Goal: Task Accomplishment & Management: Manage account settings

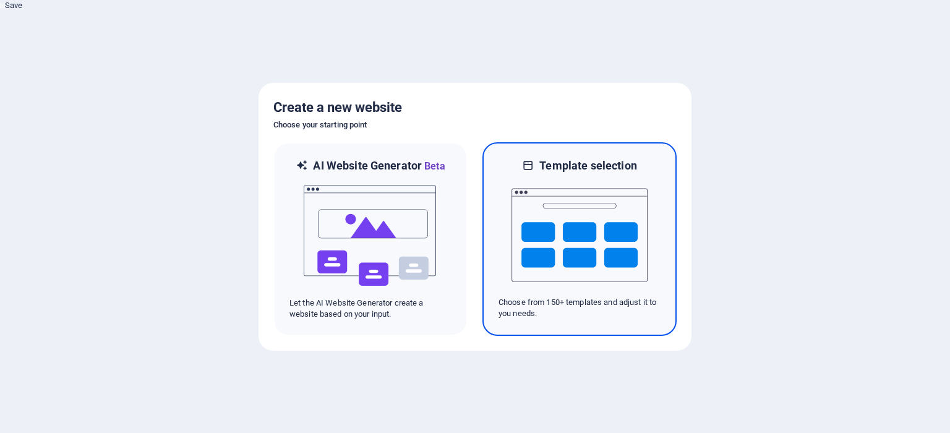
click at [598, 243] on img at bounding box center [579, 235] width 136 height 124
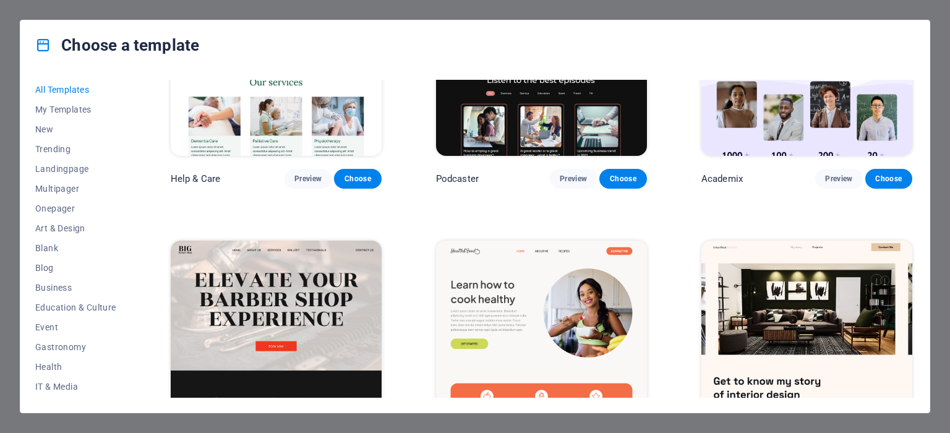
scroll to position [124, 0]
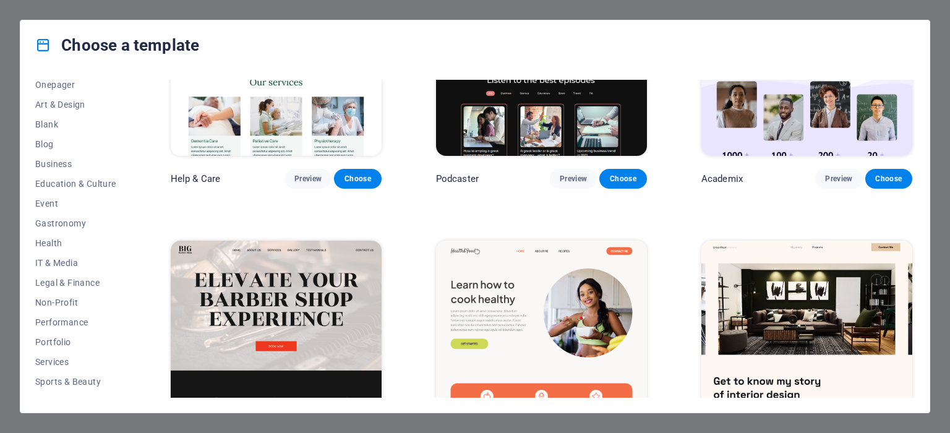
click at [62, 263] on span "IT & Media" at bounding box center [75, 263] width 81 height 10
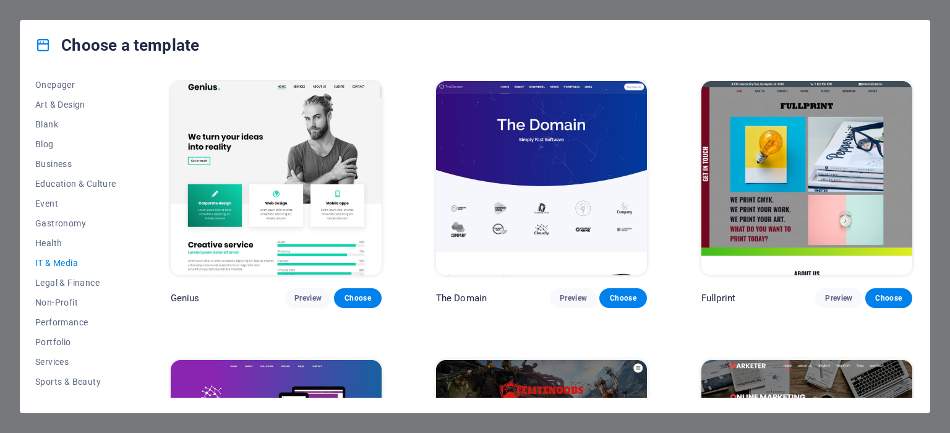
scroll to position [744, 0]
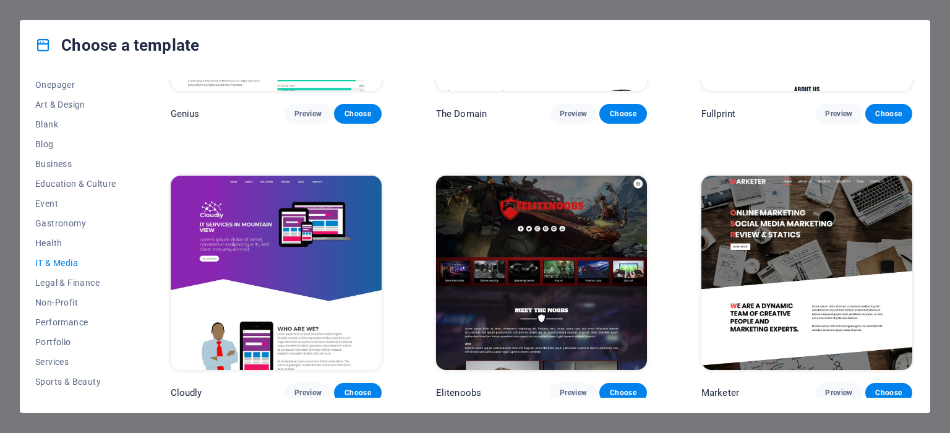
click at [59, 342] on span "Portfolio" at bounding box center [75, 342] width 81 height 10
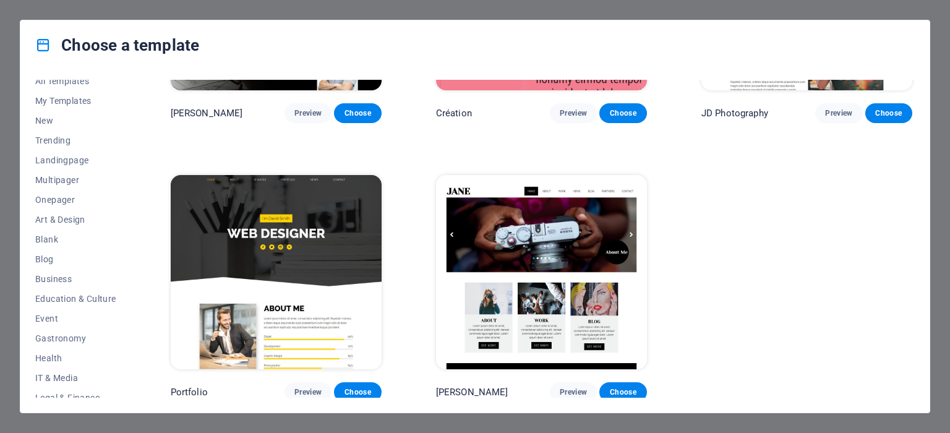
scroll to position [0, 0]
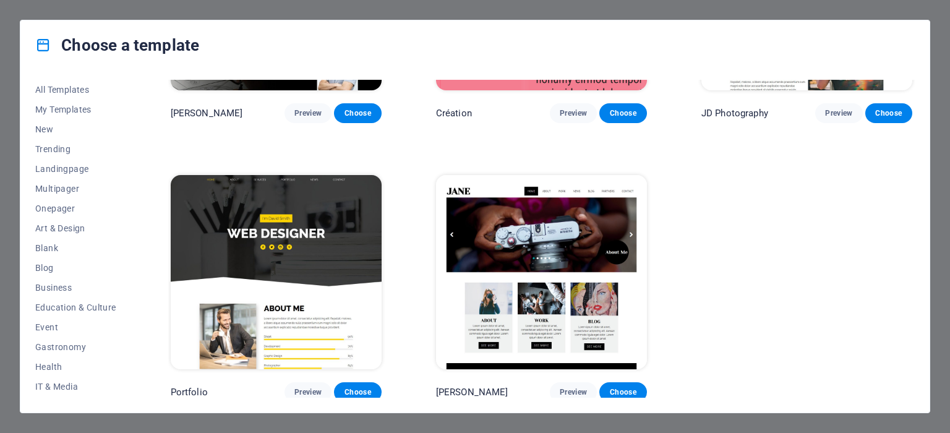
click at [83, 307] on span "Education & Culture" at bounding box center [75, 307] width 81 height 10
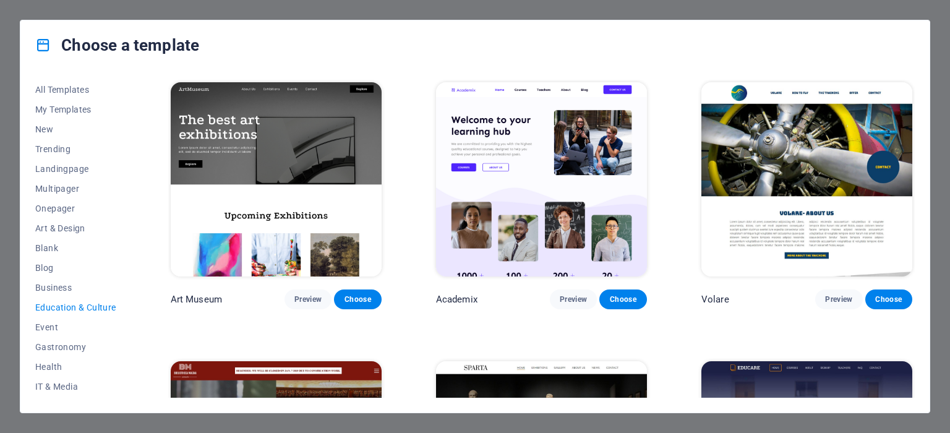
click at [626, 297] on span "Choose" at bounding box center [622, 299] width 27 height 10
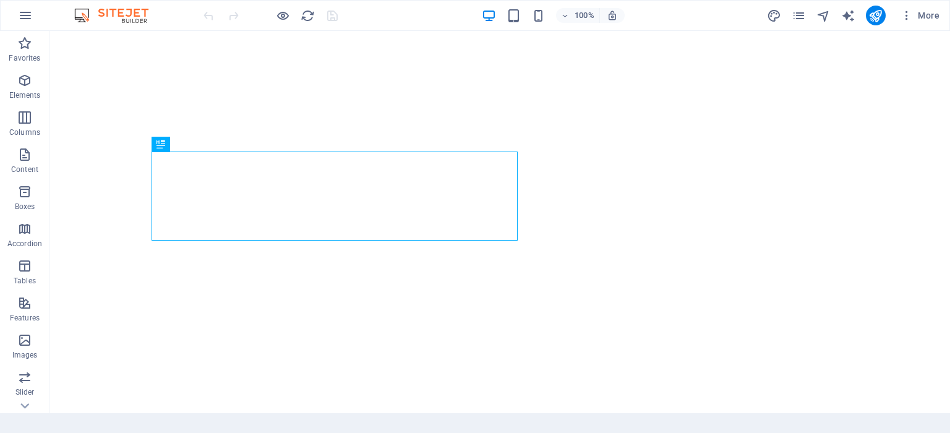
click at [926, 19] on span "More" at bounding box center [919, 15] width 39 height 12
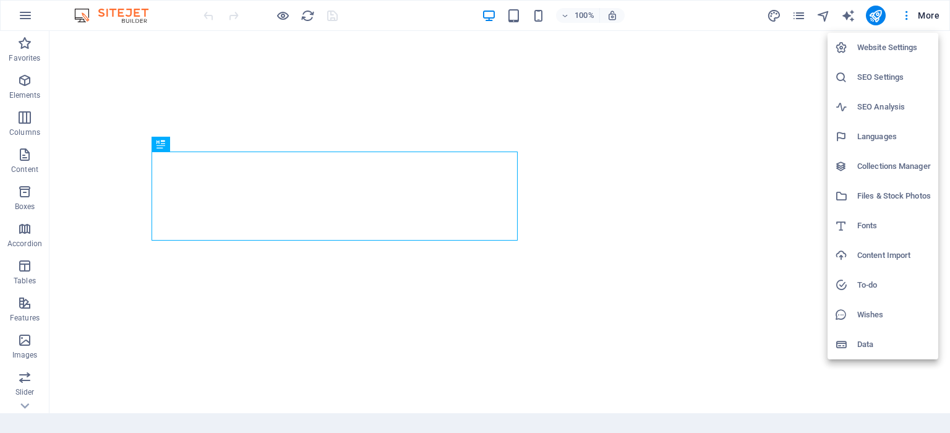
click at [884, 137] on h6 "Languages" at bounding box center [894, 136] width 74 height 15
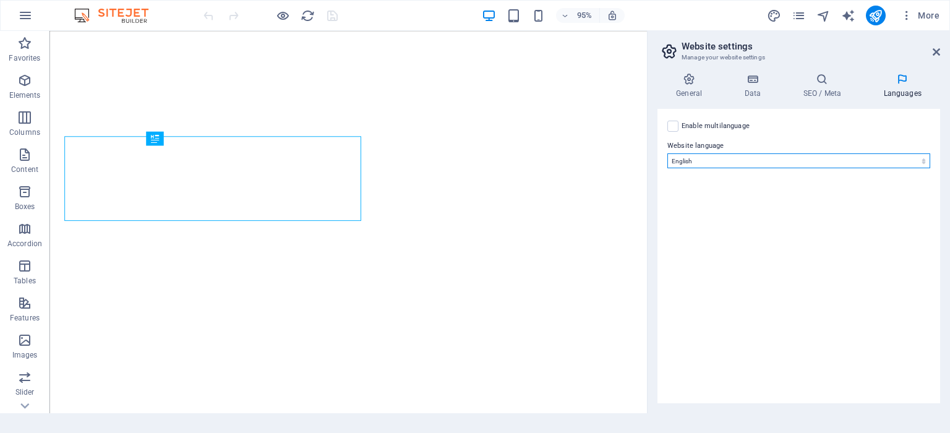
click at [775, 163] on select "Abkhazian Afar Afrikaans Akan Albanian Amharic Arabic Aragonese Armenian Assame…" at bounding box center [798, 160] width 263 height 15
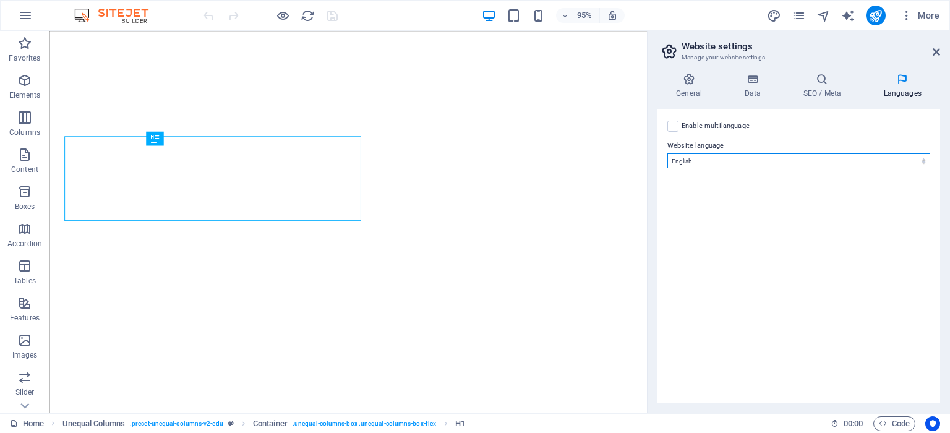
select select "30"
click at [667, 153] on select "Abkhazian Afar Afrikaans Akan Albanian Amharic Arabic Aragonese Armenian Assame…" at bounding box center [798, 160] width 263 height 15
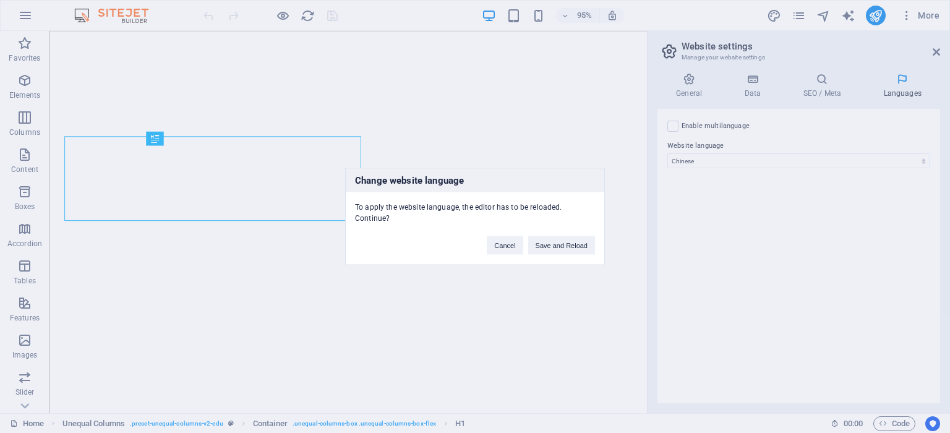
click at [576, 241] on button "Save and Reload" at bounding box center [561, 245] width 67 height 19
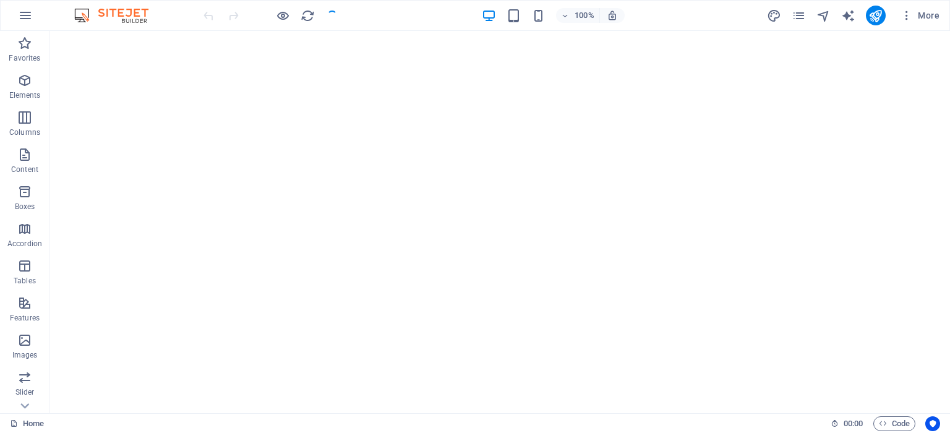
click at [923, 13] on span "More" at bounding box center [919, 15] width 39 height 12
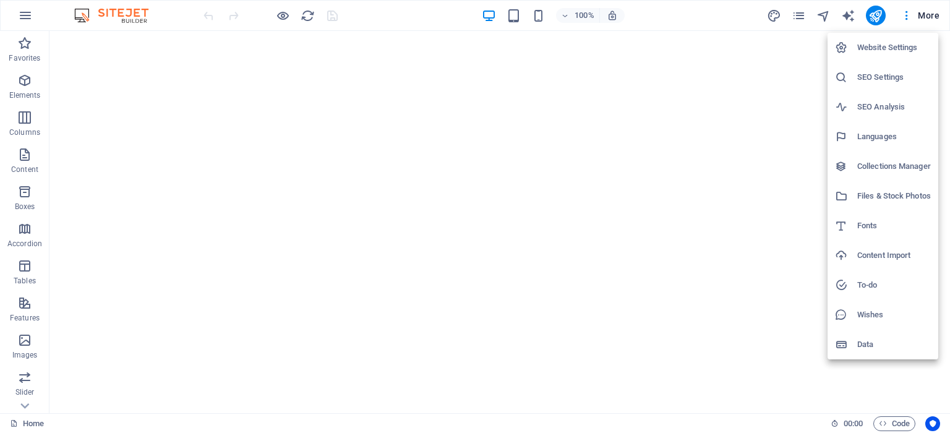
click at [890, 137] on h6 "Languages" at bounding box center [894, 136] width 74 height 15
select select "30"
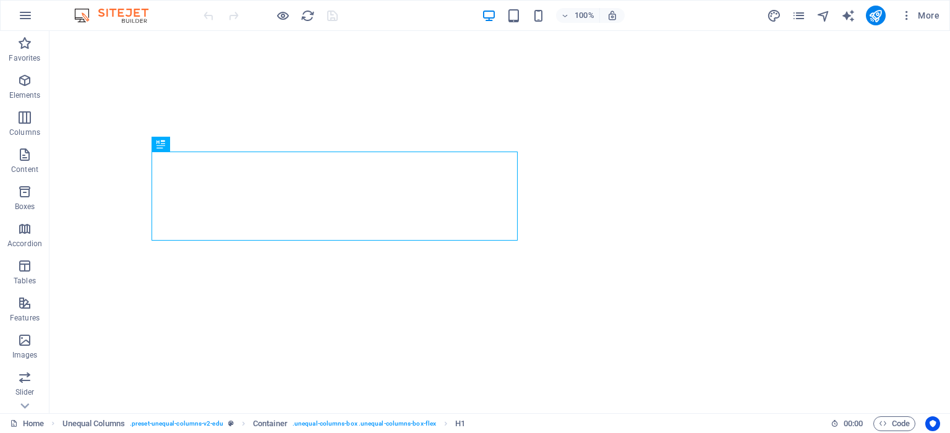
click at [934, 17] on span "More" at bounding box center [919, 15] width 39 height 12
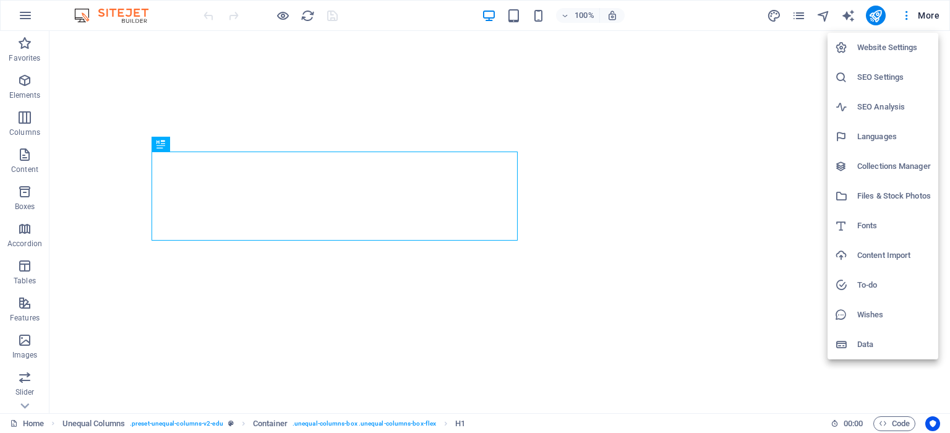
click at [879, 138] on h6 "Languages" at bounding box center [894, 136] width 74 height 15
select select "30"
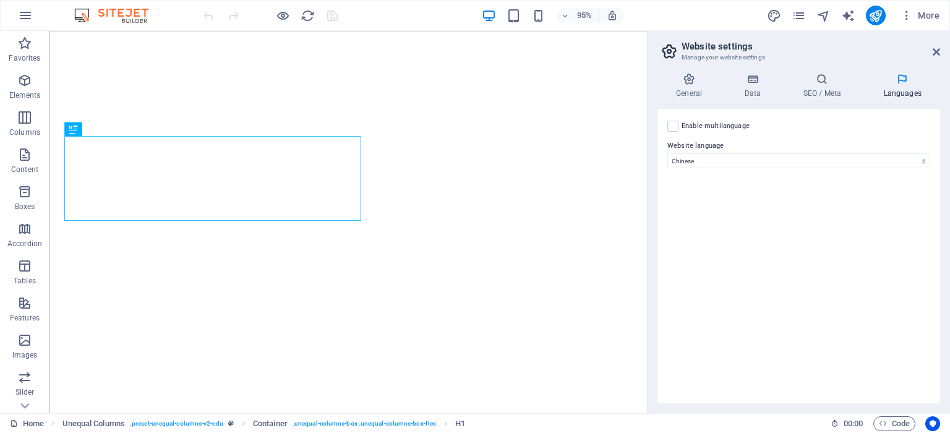
click at [721, 129] on label "Enable multilanguage To disable multilanguage delete all languages until only o…" at bounding box center [715, 126] width 68 height 15
click at [0, 0] on input "Enable multilanguage To disable multilanguage delete all languages until only o…" at bounding box center [0, 0] width 0 height 0
select select
click at [677, 127] on label at bounding box center [672, 126] width 11 height 11
click at [0, 0] on input "Enable multilanguage To disable multilanguage delete all languages until only o…" at bounding box center [0, 0] width 0 height 0
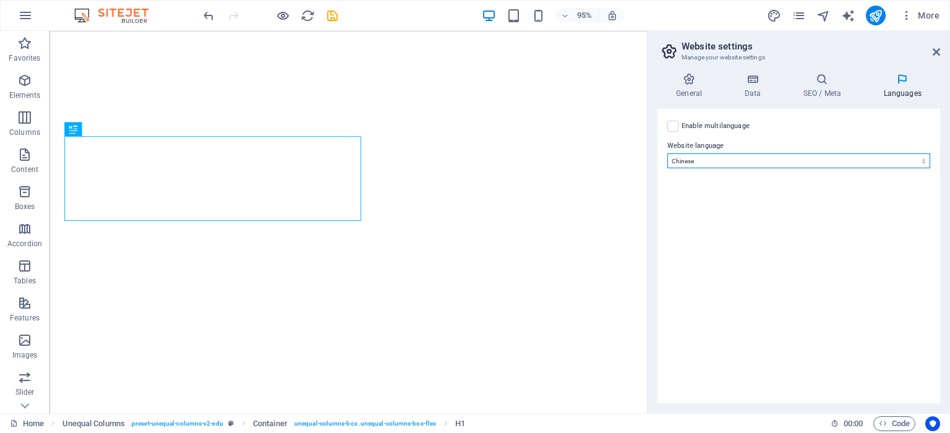
click at [917, 161] on select "Abkhazian Afar Afrikaans Akan Albanian Amharic Arabic Aragonese Armenian Assame…" at bounding box center [798, 160] width 263 height 15
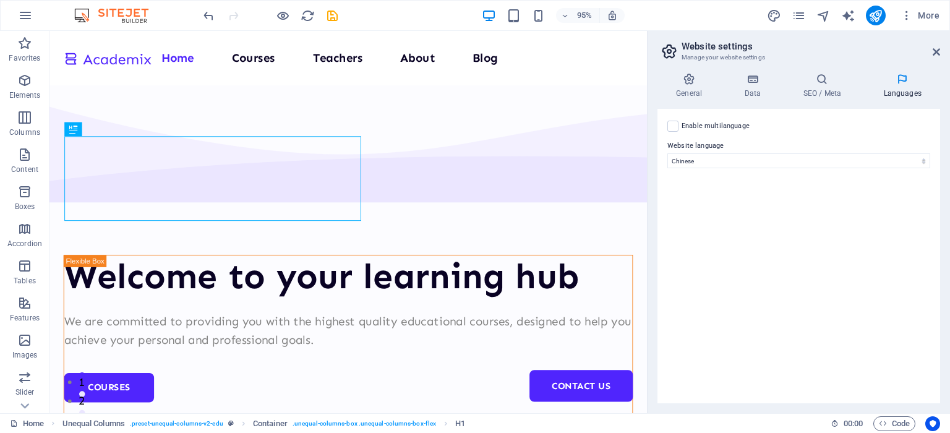
click at [840, 131] on div "Enable multilanguage To disable multilanguage delete all languages until only o…" at bounding box center [798, 126] width 263 height 15
click at [696, 92] on h4 "General" at bounding box center [691, 86] width 68 height 26
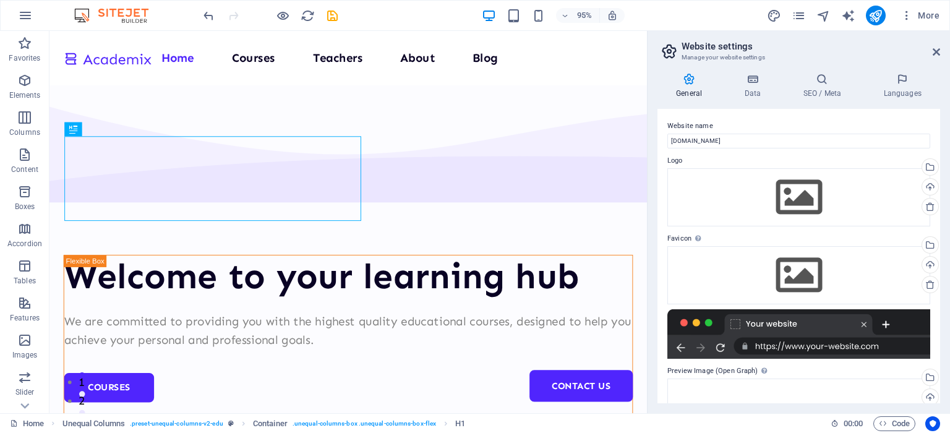
click at [742, 87] on h4 "Data" at bounding box center [754, 86] width 59 height 26
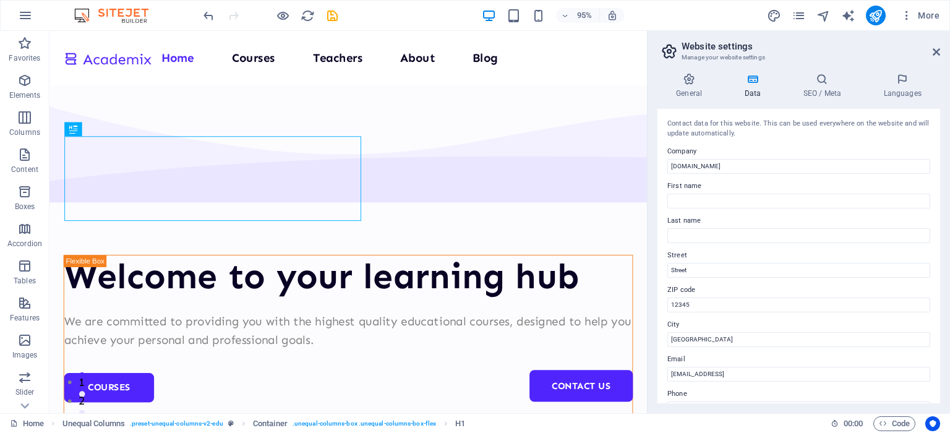
click at [788, 85] on h4 "SEO / Meta" at bounding box center [824, 86] width 80 height 26
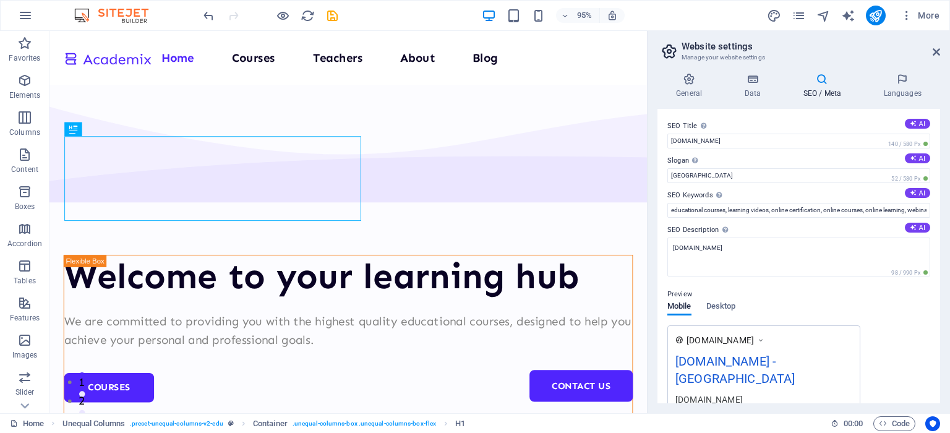
click at [935, 51] on icon at bounding box center [935, 52] width 7 height 10
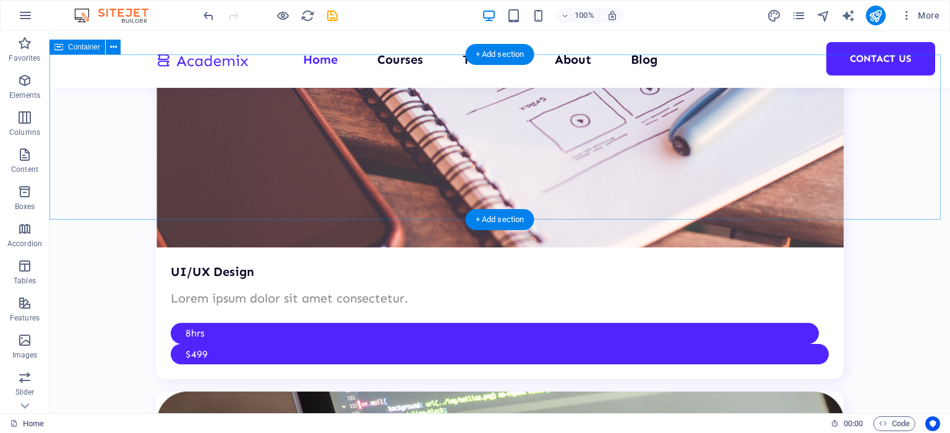
scroll to position [3030, 0]
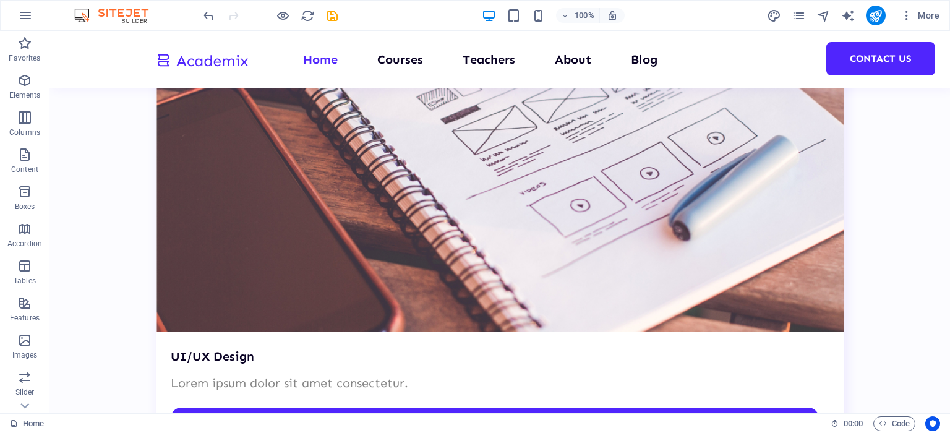
click at [22, 18] on icon "button" at bounding box center [25, 15] width 15 height 15
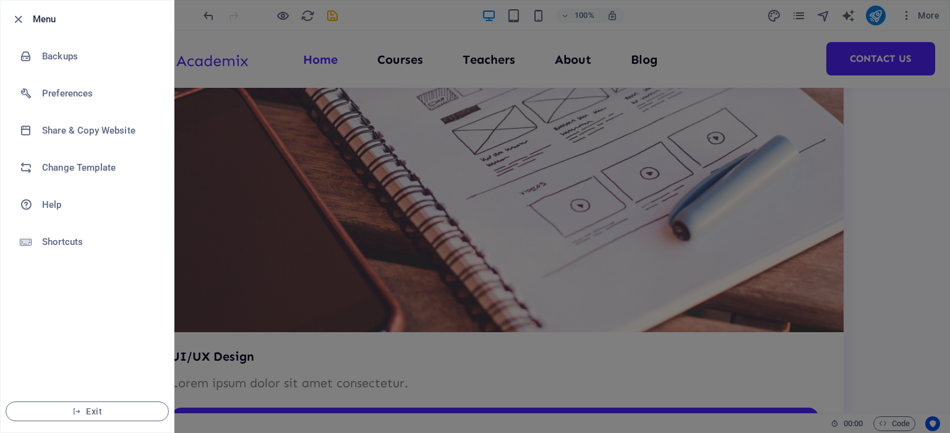
click at [77, 94] on h6 "Preferences" at bounding box center [99, 93] width 114 height 15
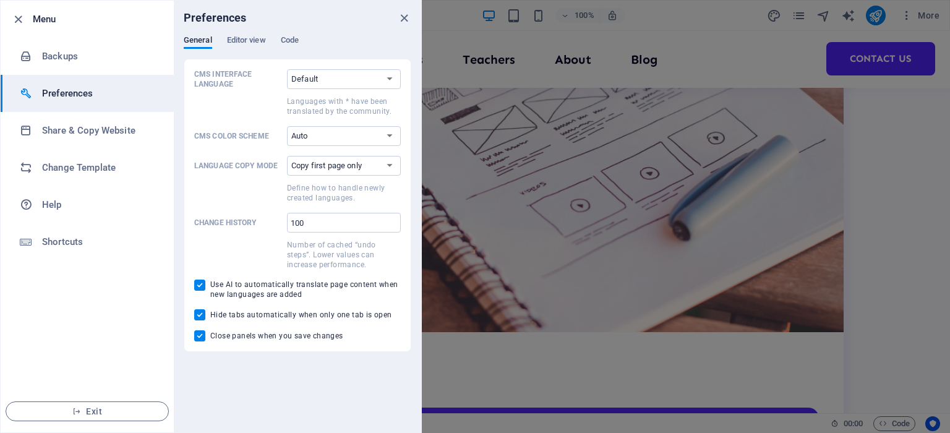
click at [249, 38] on span "Editor view" at bounding box center [246, 41] width 39 height 17
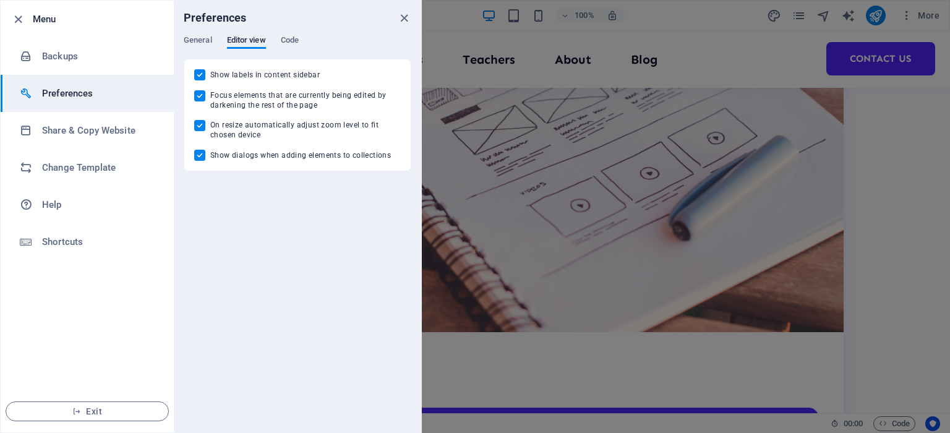
click at [291, 40] on span "Code" at bounding box center [290, 41] width 18 height 17
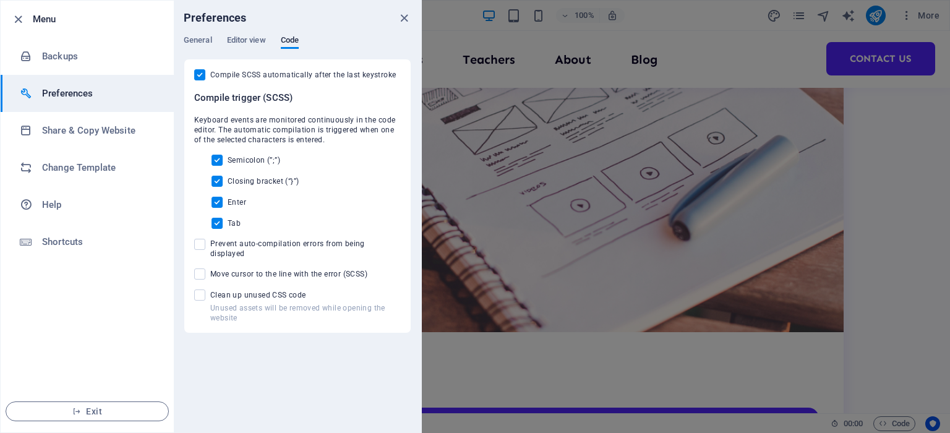
click at [203, 43] on span "General" at bounding box center [198, 41] width 28 height 17
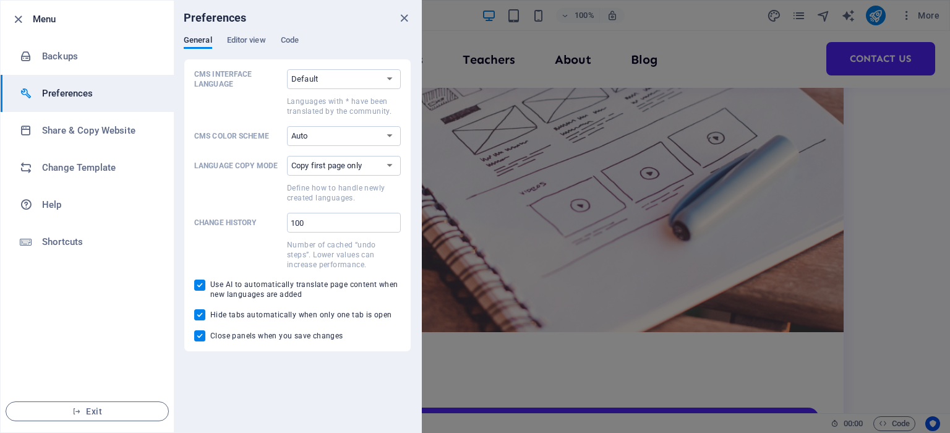
click at [388, 81] on select "Default Deutsch English Español Suomi* Français Magyar Italiano Nederlands Pols…" at bounding box center [344, 79] width 114 height 20
click at [351, 45] on div "General Editor view Code" at bounding box center [298, 46] width 228 height 23
click at [329, 80] on select "Default Deutsch English Español Suomi* Français Magyar Italiano Nederlands Pols…" at bounding box center [344, 79] width 114 height 20
click at [258, 250] on span at bounding box center [238, 253] width 88 height 32
click at [287, 232] on input "100" at bounding box center [344, 223] width 114 height 20
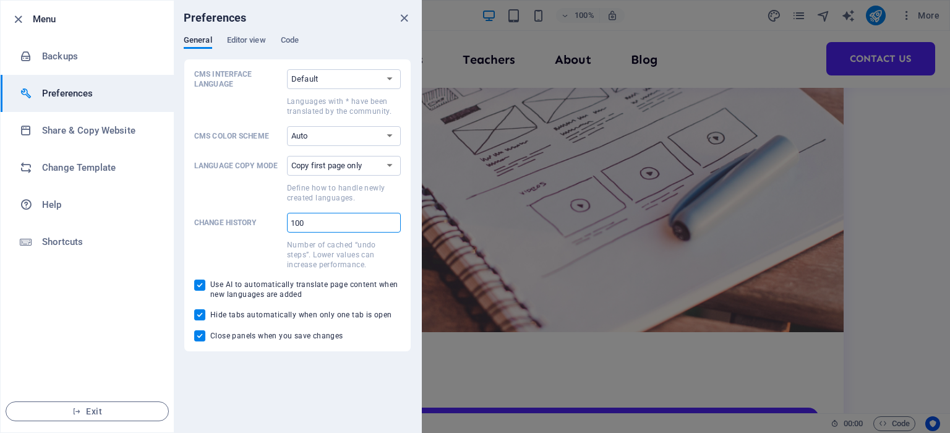
click at [87, 129] on h6 "Share & Copy Website" at bounding box center [99, 130] width 114 height 15
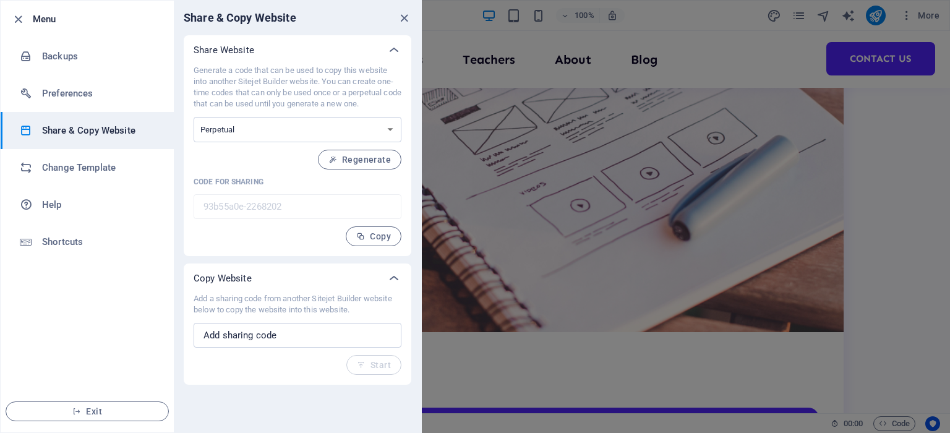
click at [79, 60] on h6 "Backups" at bounding box center [99, 56] width 114 height 15
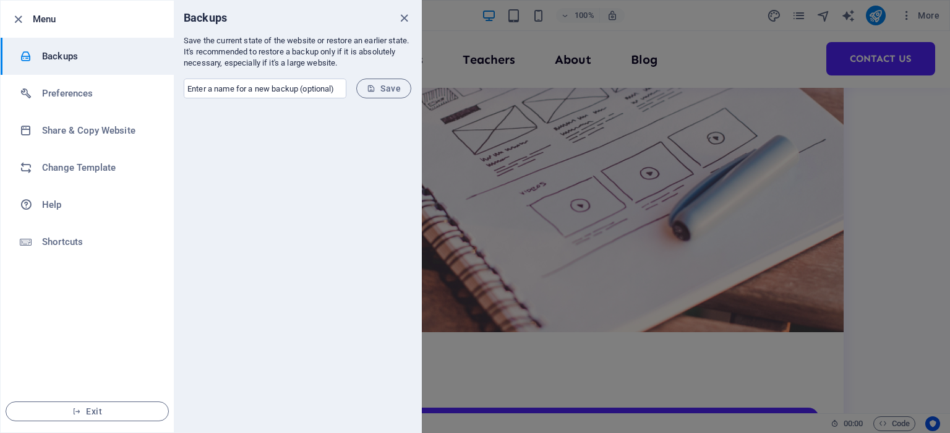
click at [95, 90] on h6 "Preferences" at bounding box center [99, 93] width 114 height 15
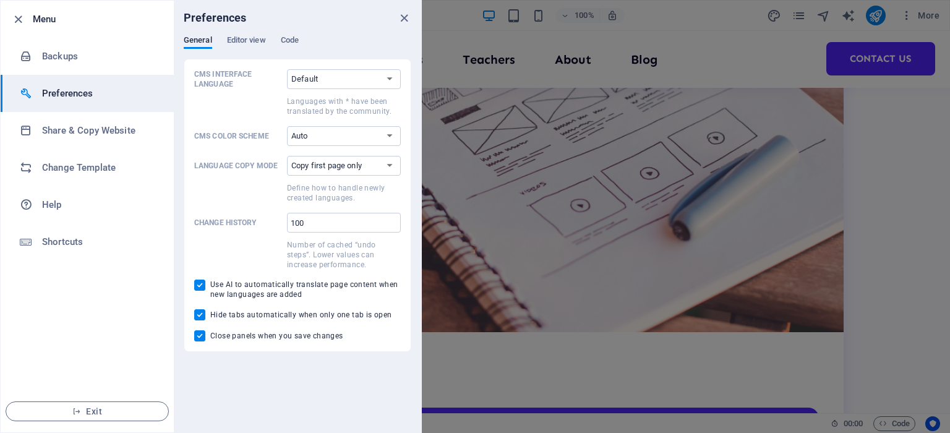
click at [98, 169] on h6 "Change Template" at bounding box center [99, 167] width 114 height 15
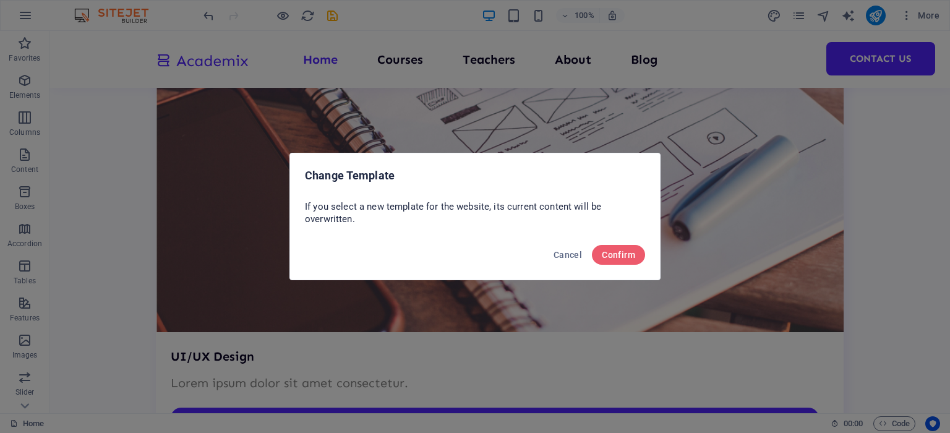
click at [570, 254] on span "Cancel" at bounding box center [567, 255] width 28 height 10
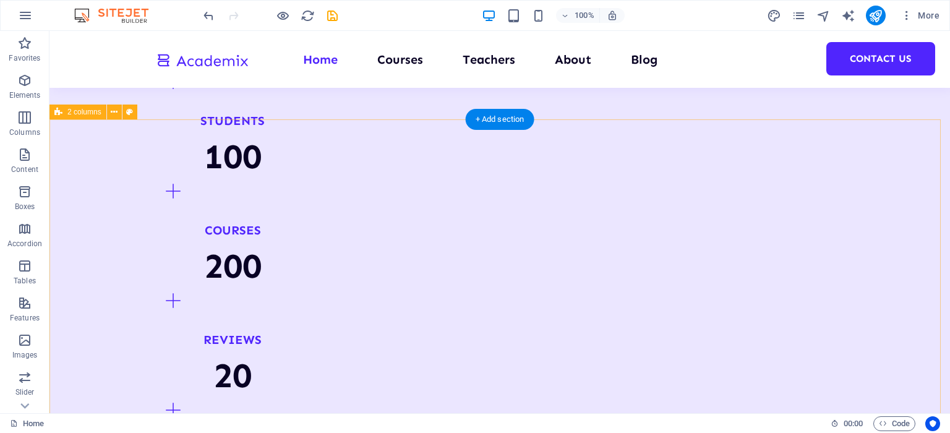
scroll to position [1360, 0]
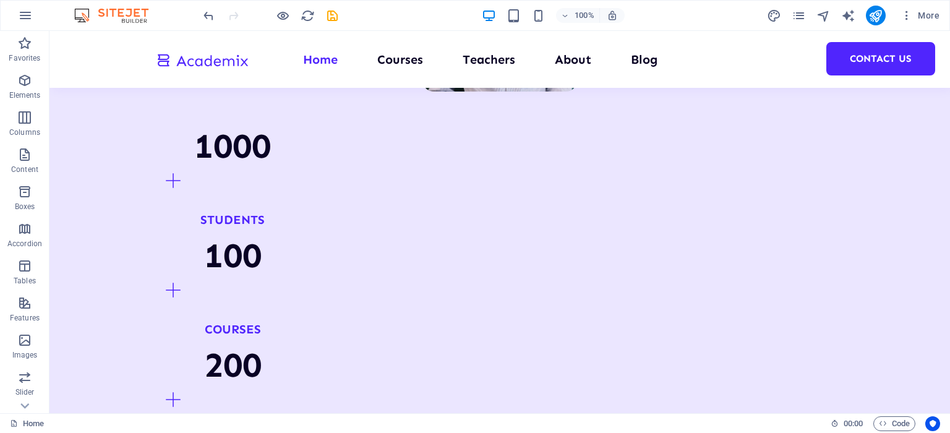
click at [23, 96] on p "Elements" at bounding box center [25, 95] width 32 height 10
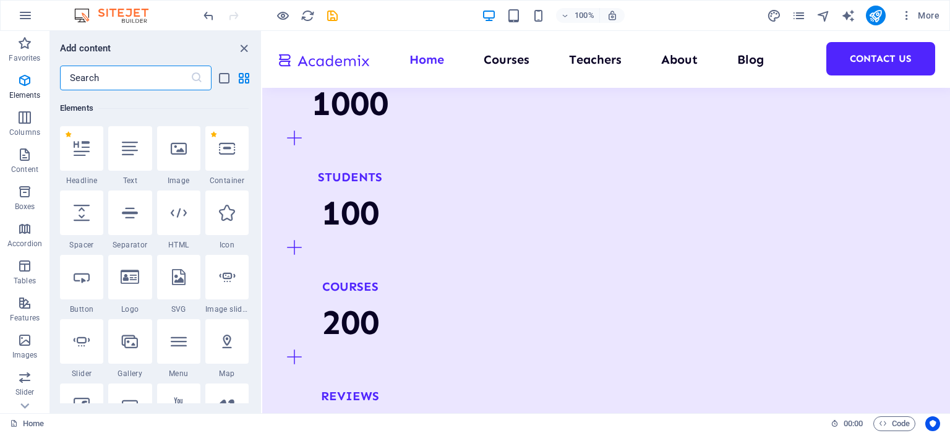
scroll to position [131, 0]
click at [32, 130] on p "Columns" at bounding box center [24, 132] width 31 height 10
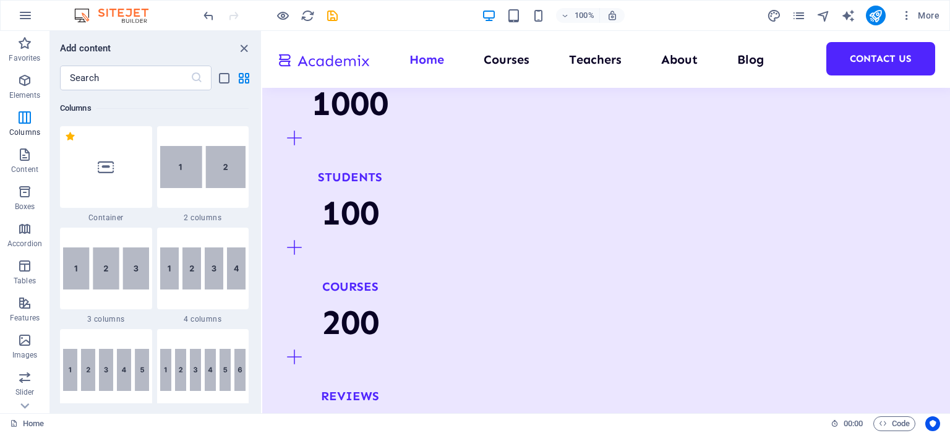
scroll to position [612, 0]
click at [30, 166] on p "Content" at bounding box center [24, 169] width 27 height 10
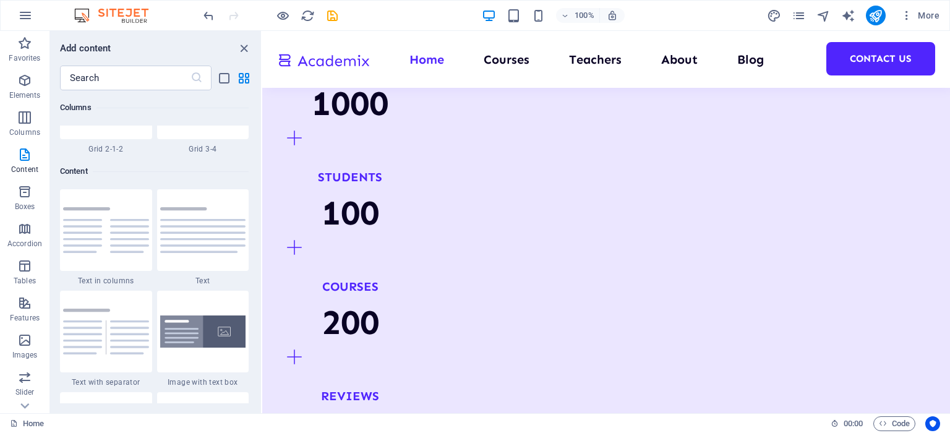
scroll to position [2163, 0]
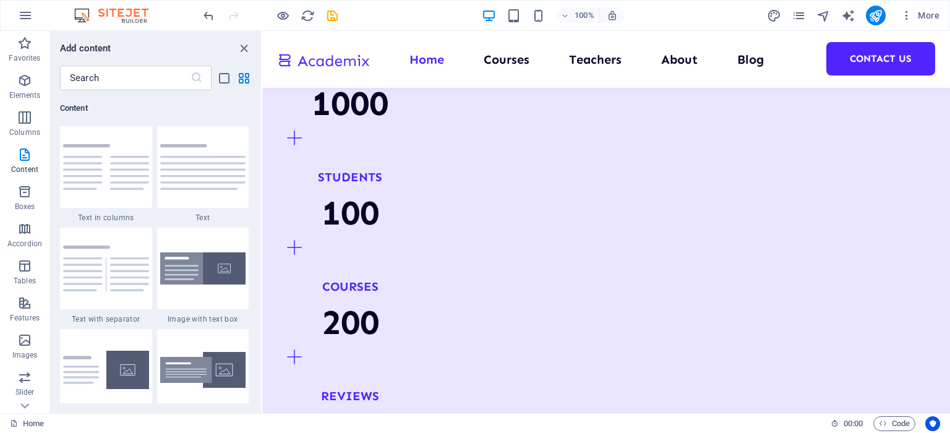
click at [26, 201] on span "Boxes" at bounding box center [24, 199] width 49 height 30
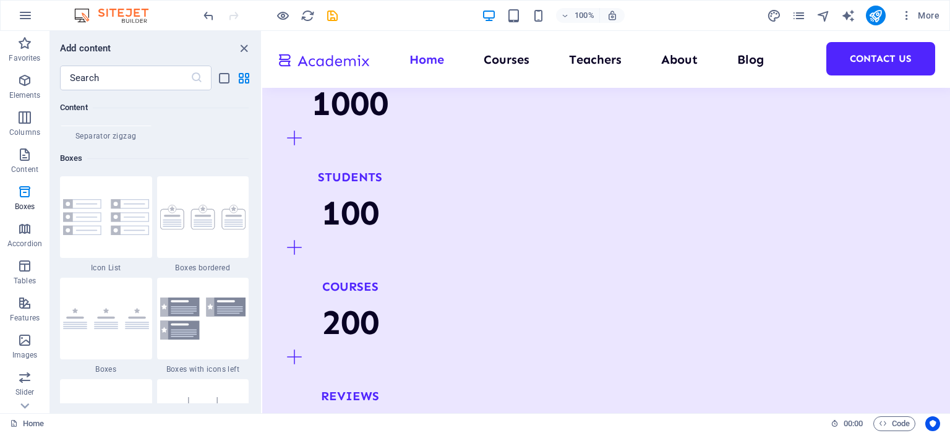
scroll to position [3411, 0]
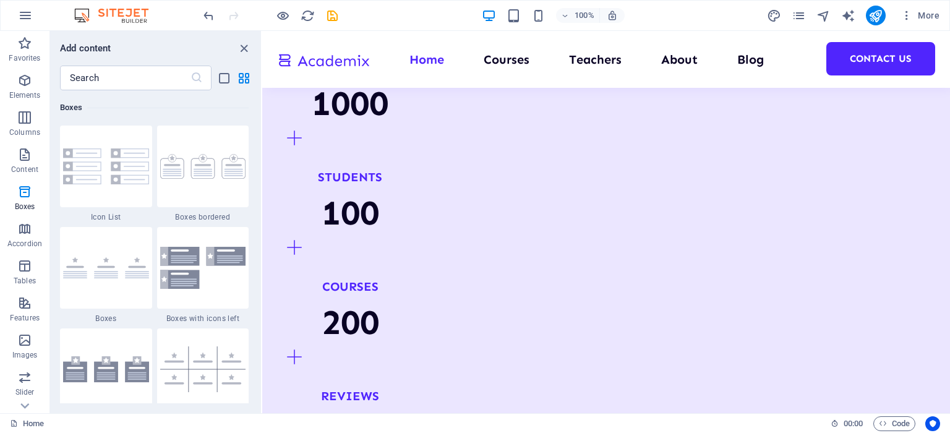
click at [20, 245] on p "Accordion" at bounding box center [24, 244] width 35 height 10
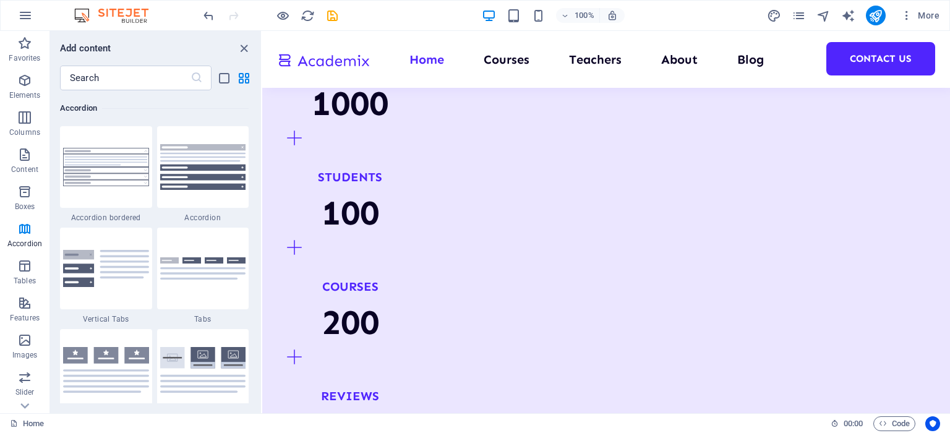
click at [23, 270] on icon "button" at bounding box center [24, 265] width 15 height 15
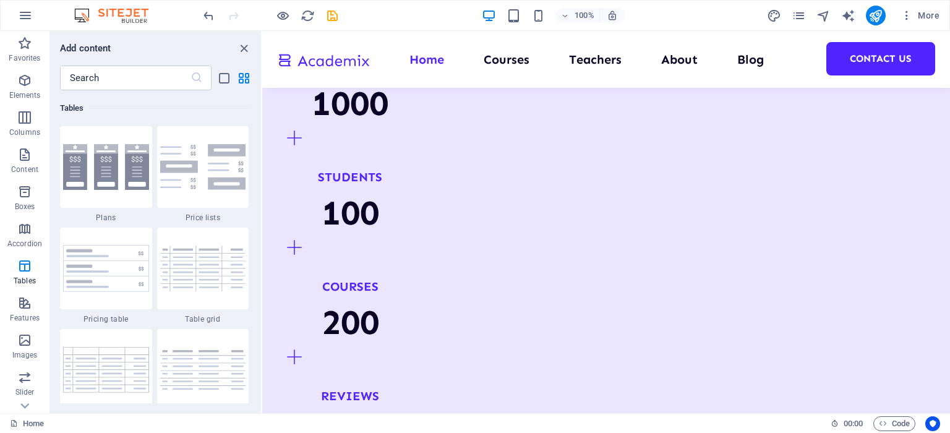
click at [17, 305] on icon "button" at bounding box center [24, 303] width 15 height 15
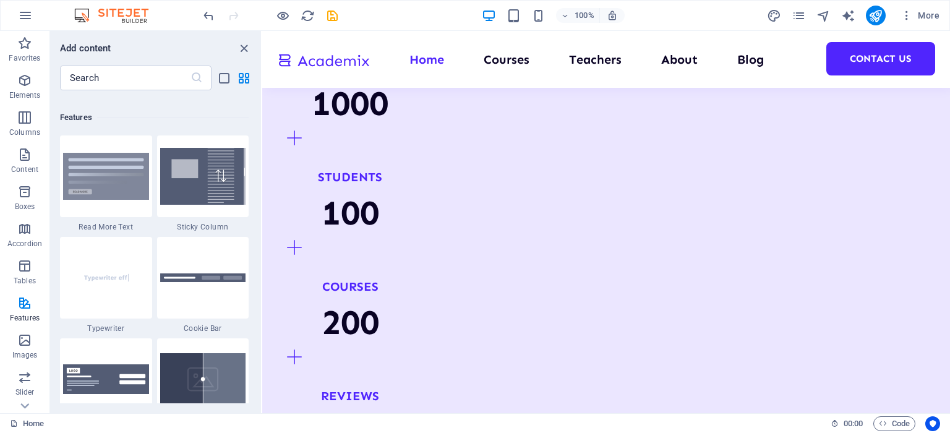
click at [19, 342] on icon "button" at bounding box center [24, 340] width 15 height 15
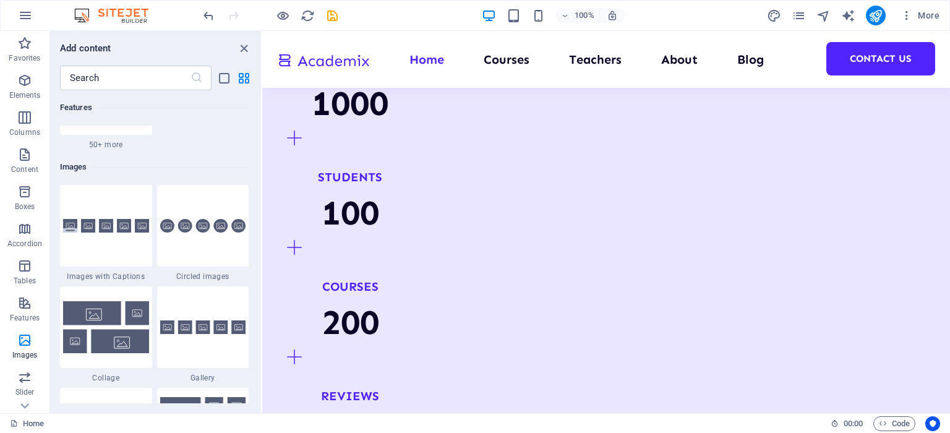
scroll to position [6270, 0]
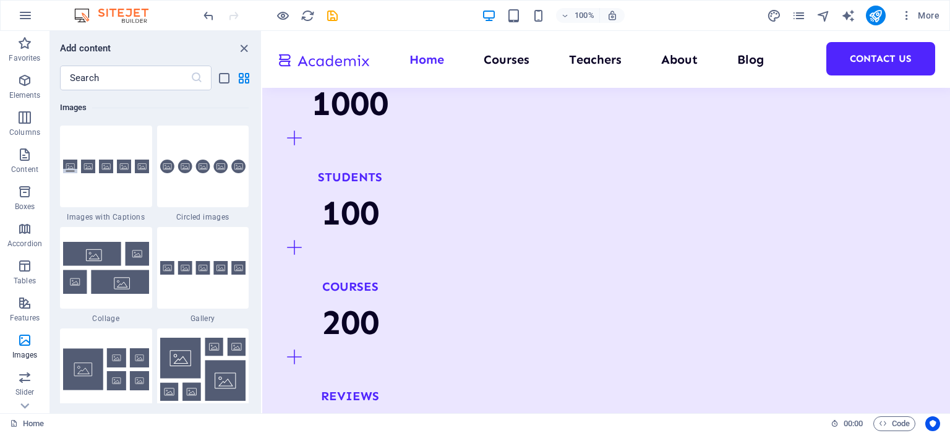
click at [33, 385] on span "Slider" at bounding box center [24, 385] width 49 height 30
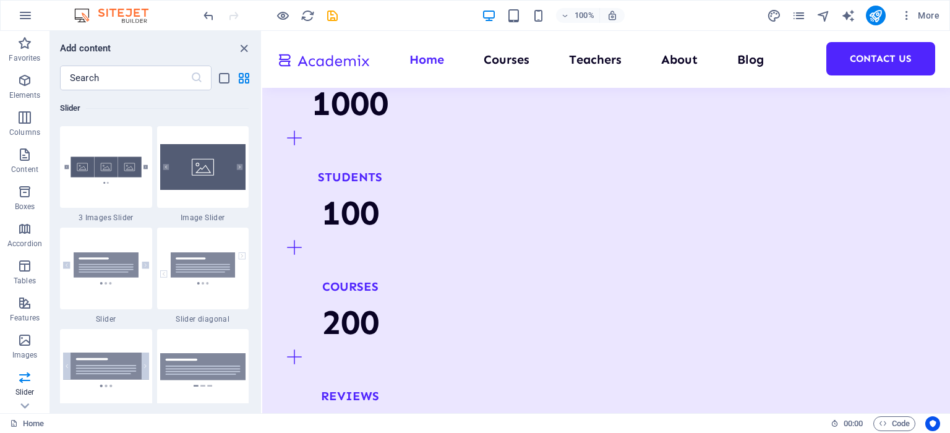
click at [30, 359] on p "Images" at bounding box center [24, 355] width 25 height 10
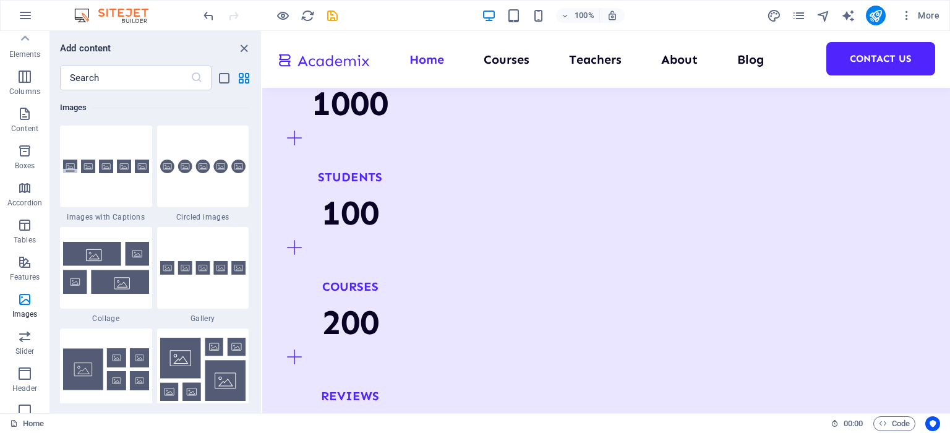
scroll to position [0, 0]
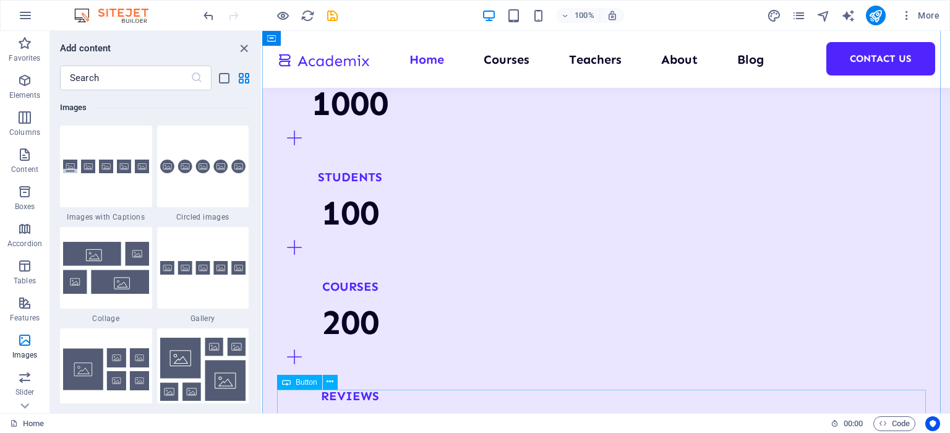
drag, startPoint x: 241, startPoint y: 48, endPoint x: 161, endPoint y: 22, distance: 83.7
click at [241, 48] on icon "close panel" at bounding box center [244, 48] width 14 height 14
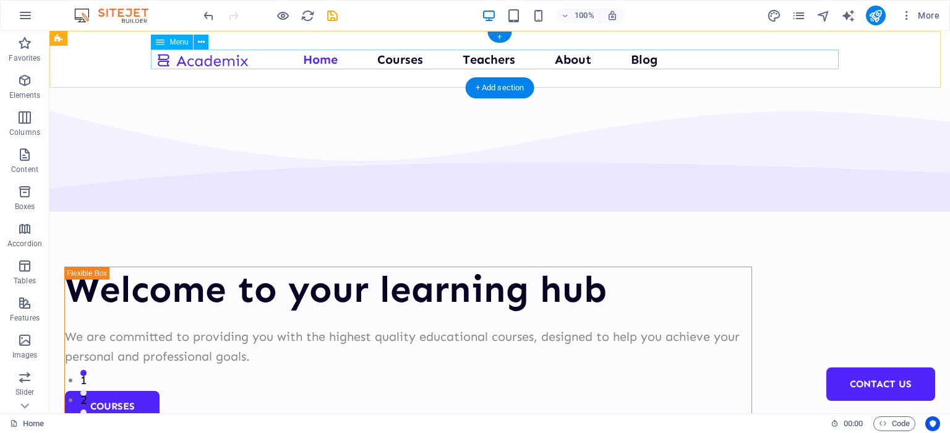
click at [318, 60] on nav "Home Courses Teachers About Blog Contact Us" at bounding box center [500, 59] width 688 height 20
click at [391, 60] on nav "Home Courses Teachers About Blog Contact Us" at bounding box center [500, 59] width 688 height 20
click at [479, 59] on nav "Home Courses Teachers About Blog Contact Us" at bounding box center [500, 59] width 688 height 20
click at [566, 62] on nav "Home Courses Teachers About Blog Contact Us" at bounding box center [500, 59] width 688 height 20
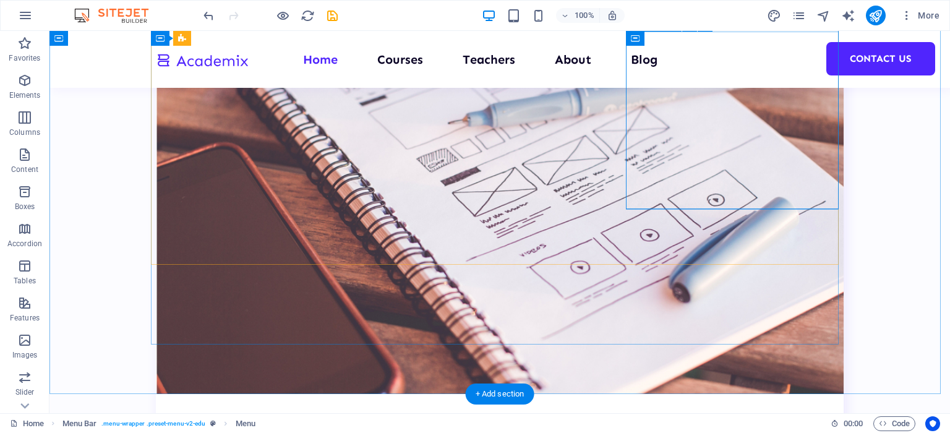
scroll to position [2411, 0]
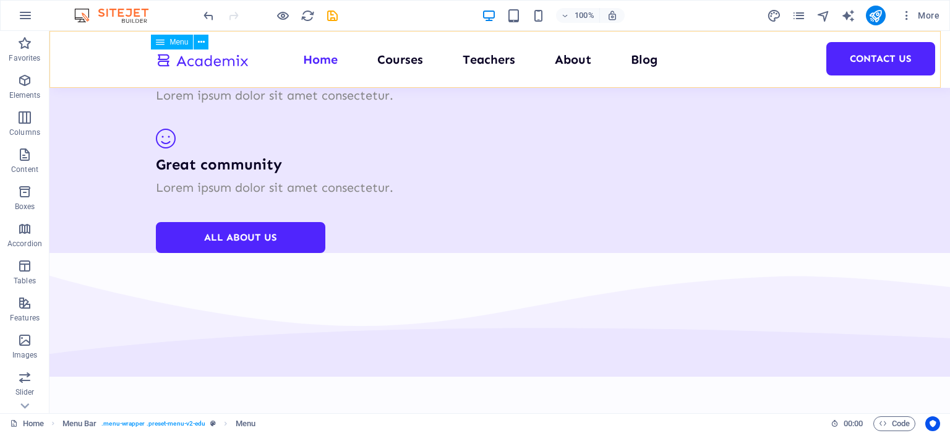
click at [642, 62] on nav "Home Courses Teachers About Blog Contact Us" at bounding box center [500, 59] width 688 height 20
click at [780, 65] on nav "Home Courses Teachers About Blog Contact Us" at bounding box center [500, 59] width 688 height 20
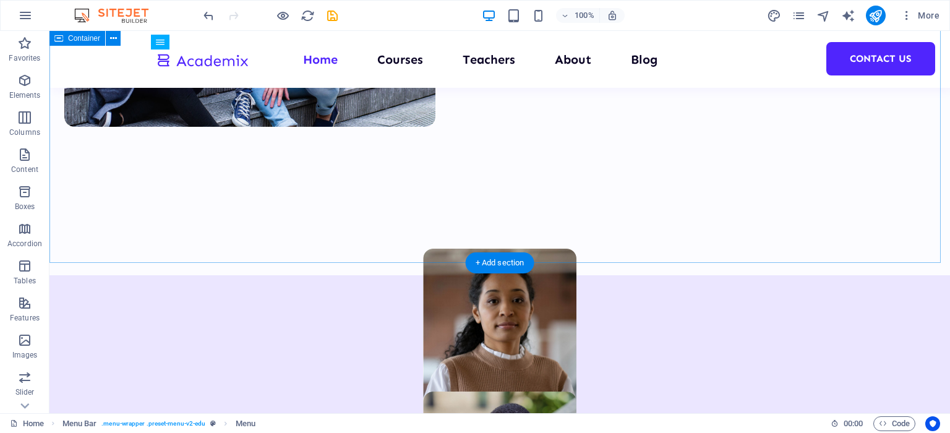
scroll to position [495, 0]
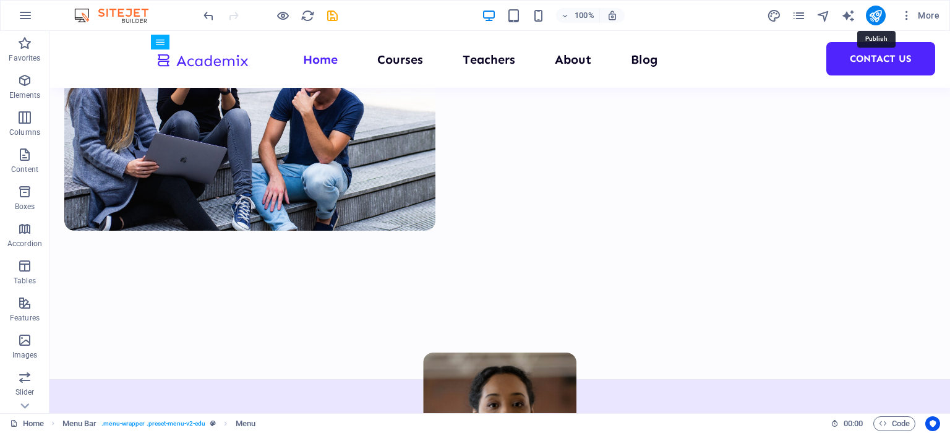
click at [872, 15] on icon "publish" at bounding box center [875, 16] width 14 height 14
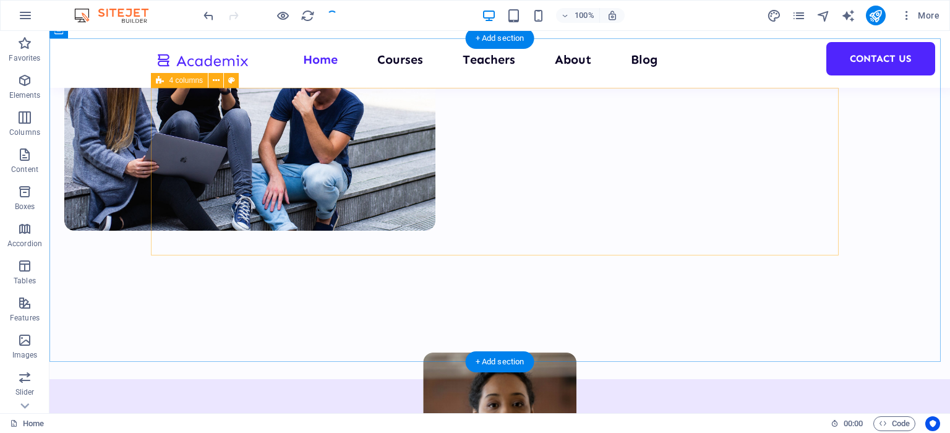
scroll to position [124, 0]
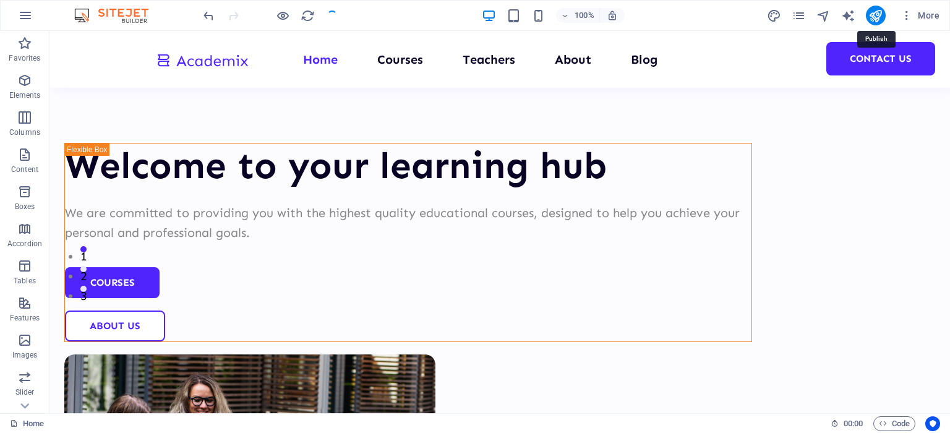
click at [871, 19] on icon "publish" at bounding box center [875, 16] width 14 height 14
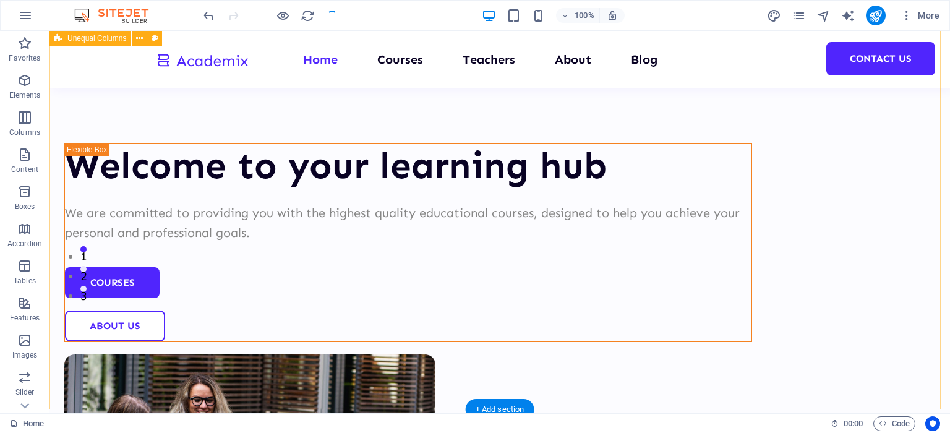
scroll to position [0, 0]
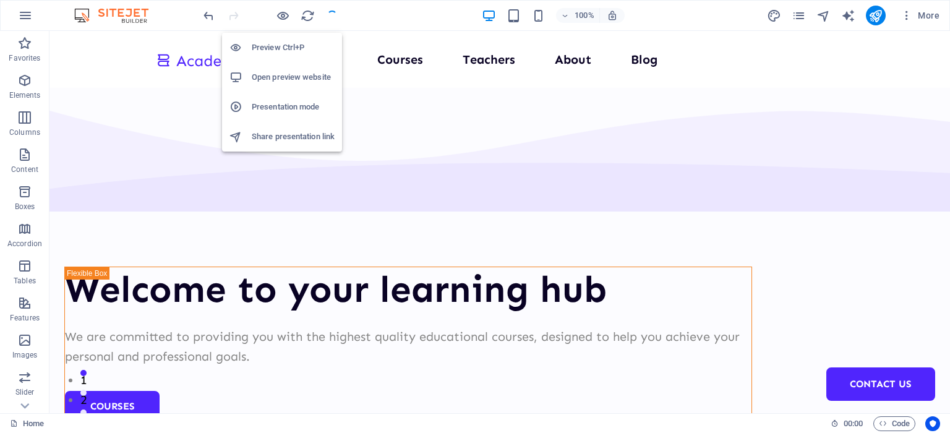
click at [283, 16] on icon "button" at bounding box center [283, 16] width 14 height 14
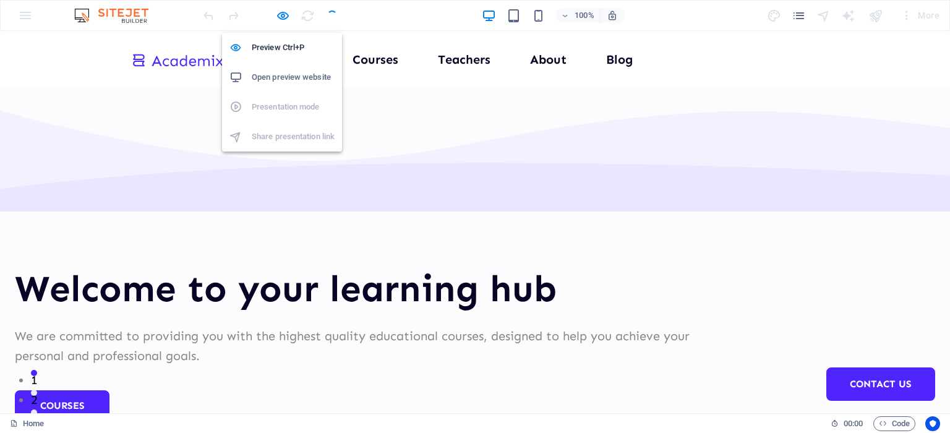
click at [279, 12] on icon "button" at bounding box center [283, 16] width 14 height 14
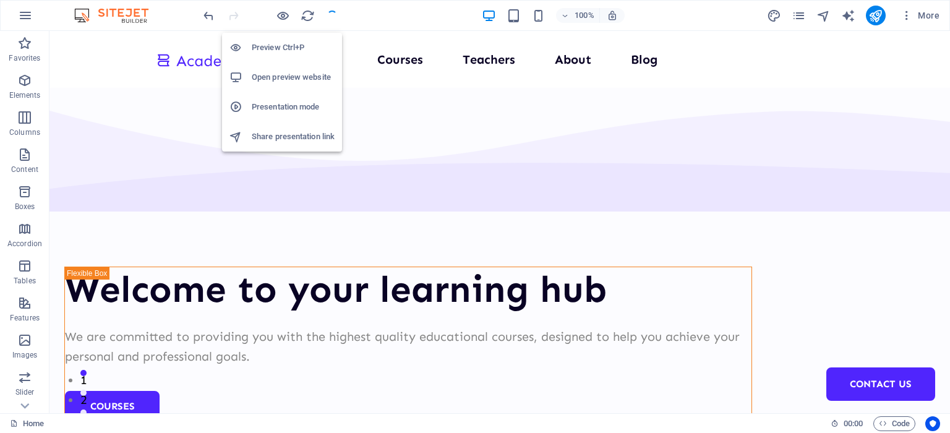
click at [236, 72] on icon at bounding box center [235, 77] width 12 height 12
